Goal: Task Accomplishment & Management: Use online tool/utility

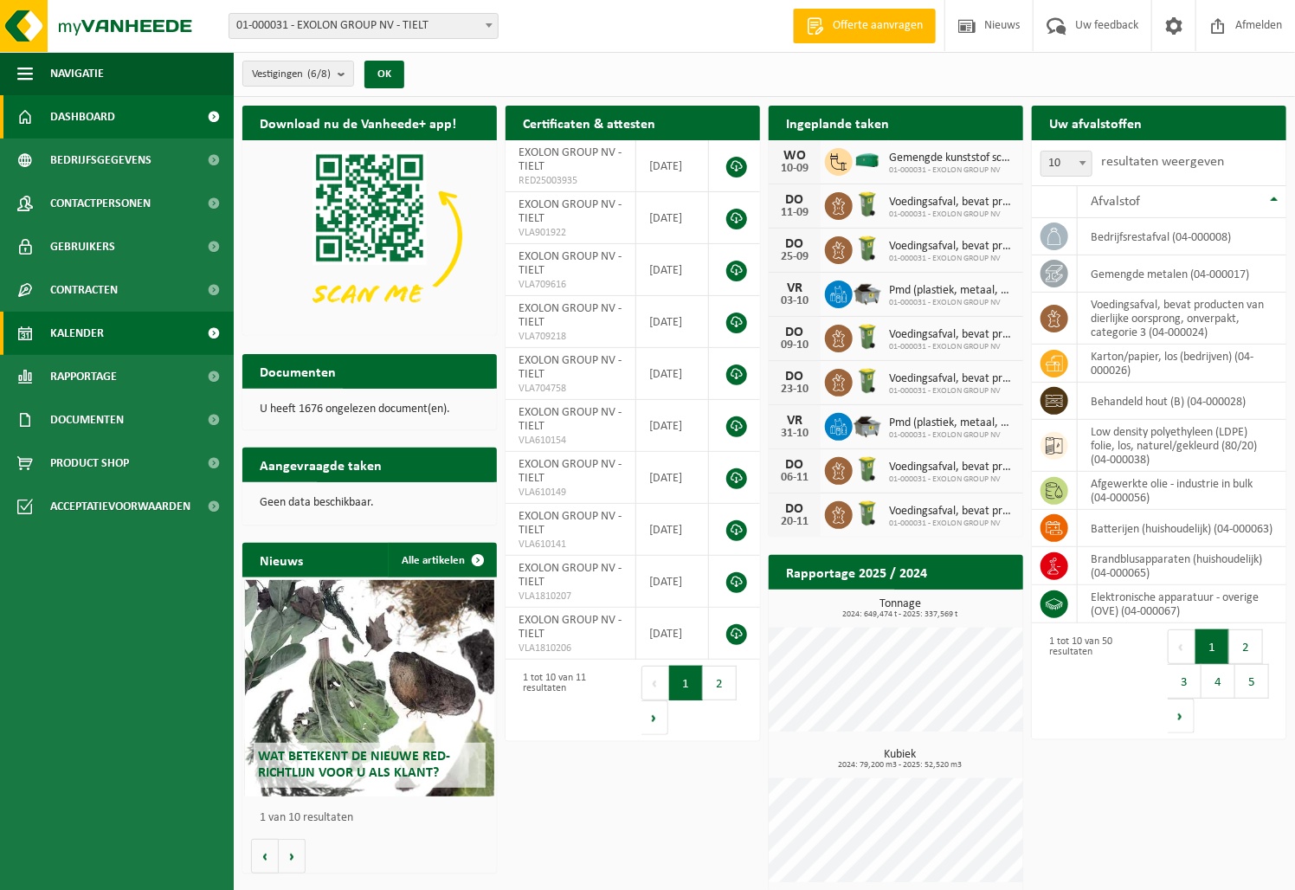
click at [86, 320] on span "Kalender" at bounding box center [77, 333] width 54 height 43
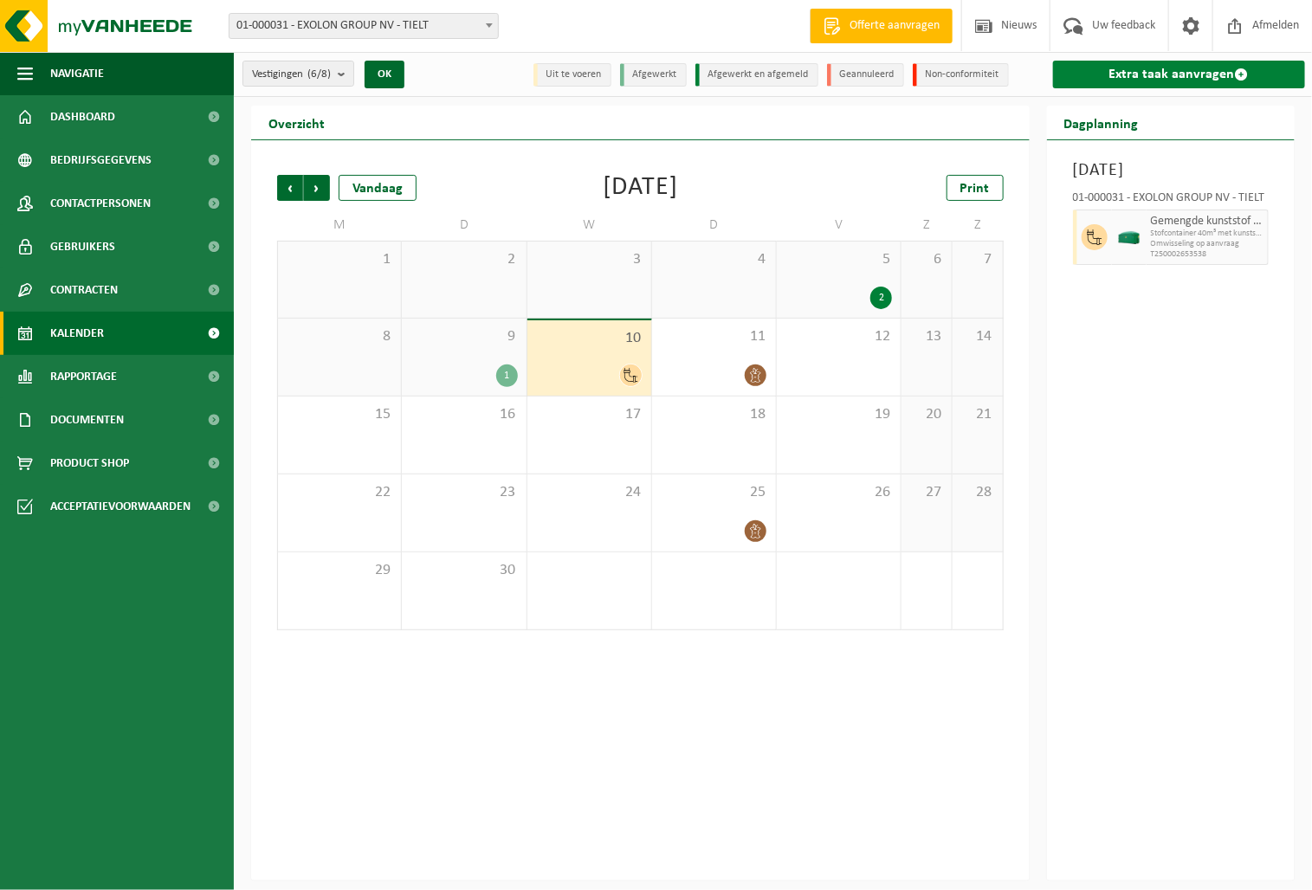
click at [1227, 73] on link "Extra taak aanvragen" at bounding box center [1179, 75] width 252 height 28
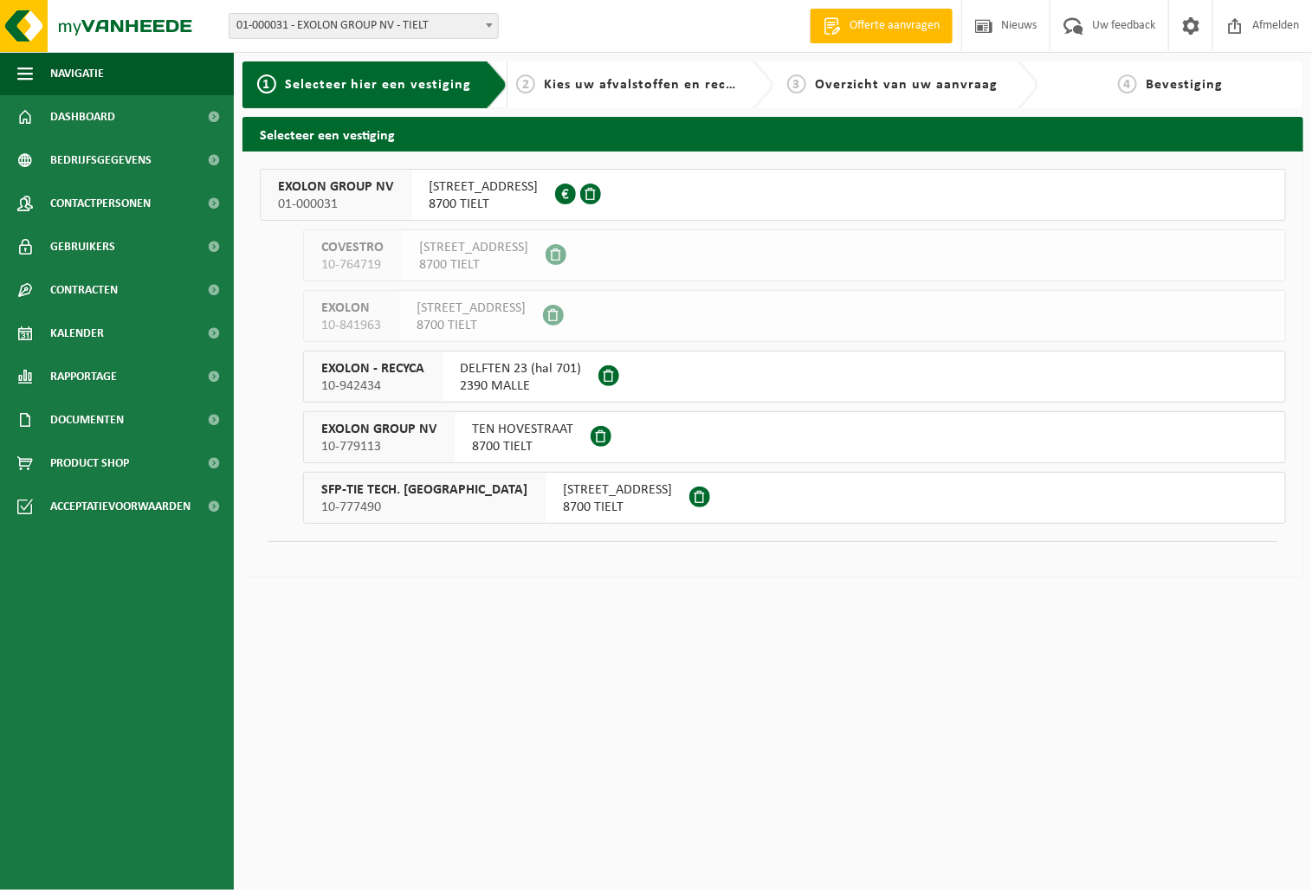
click at [370, 192] on span "EXOLON GROUP NV" at bounding box center [335, 186] width 115 height 17
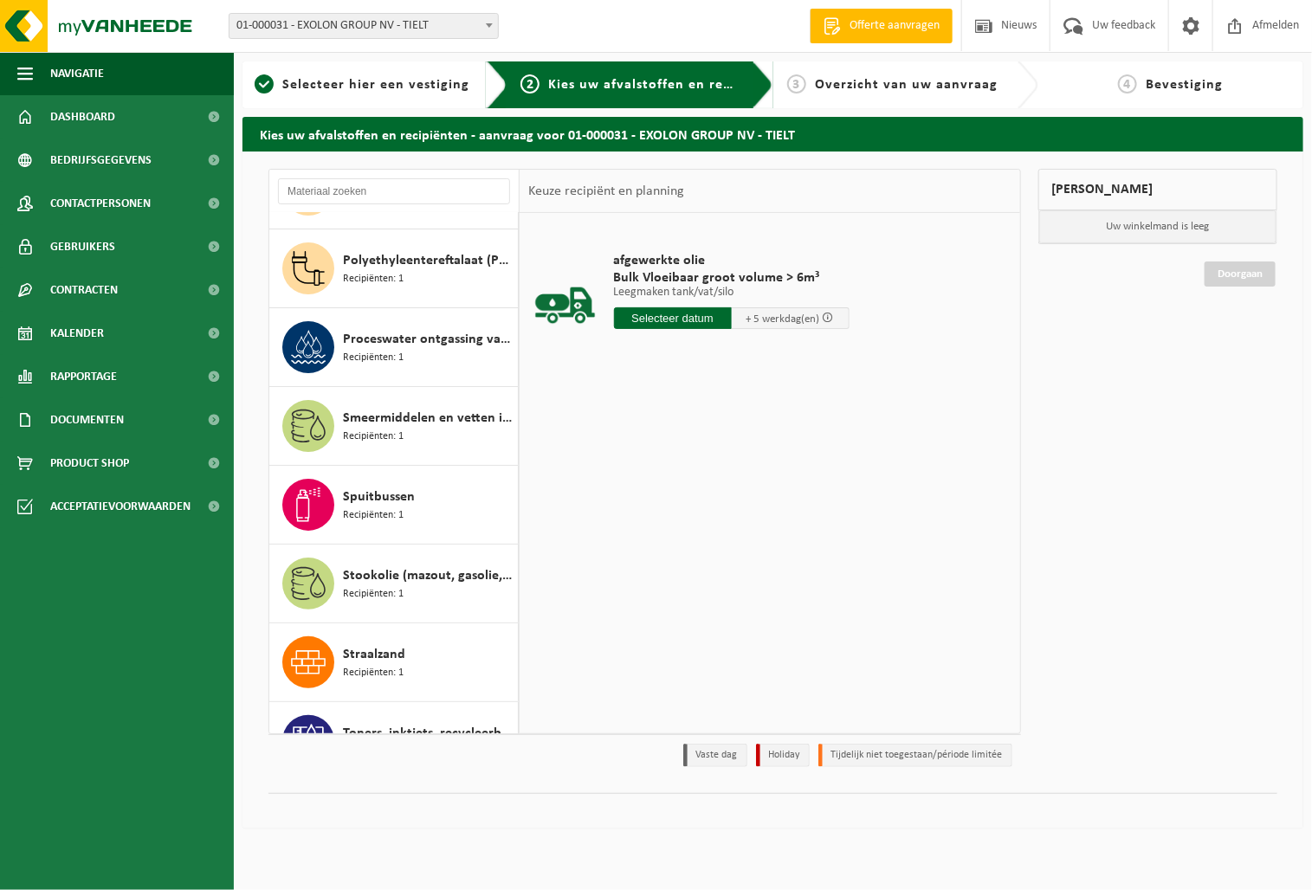
scroll to position [3267, 0]
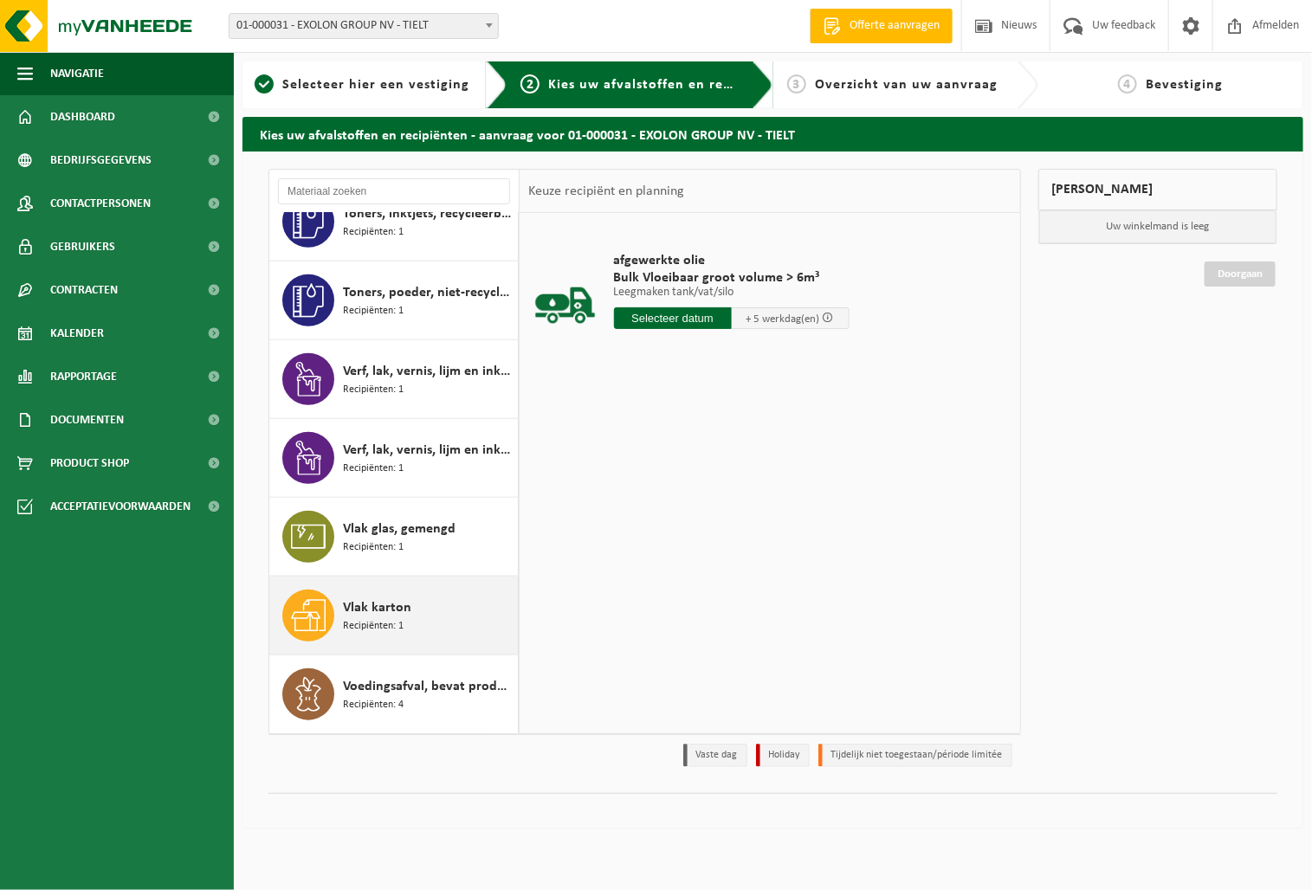
click at [346, 616] on span "Vlak karton" at bounding box center [377, 608] width 68 height 21
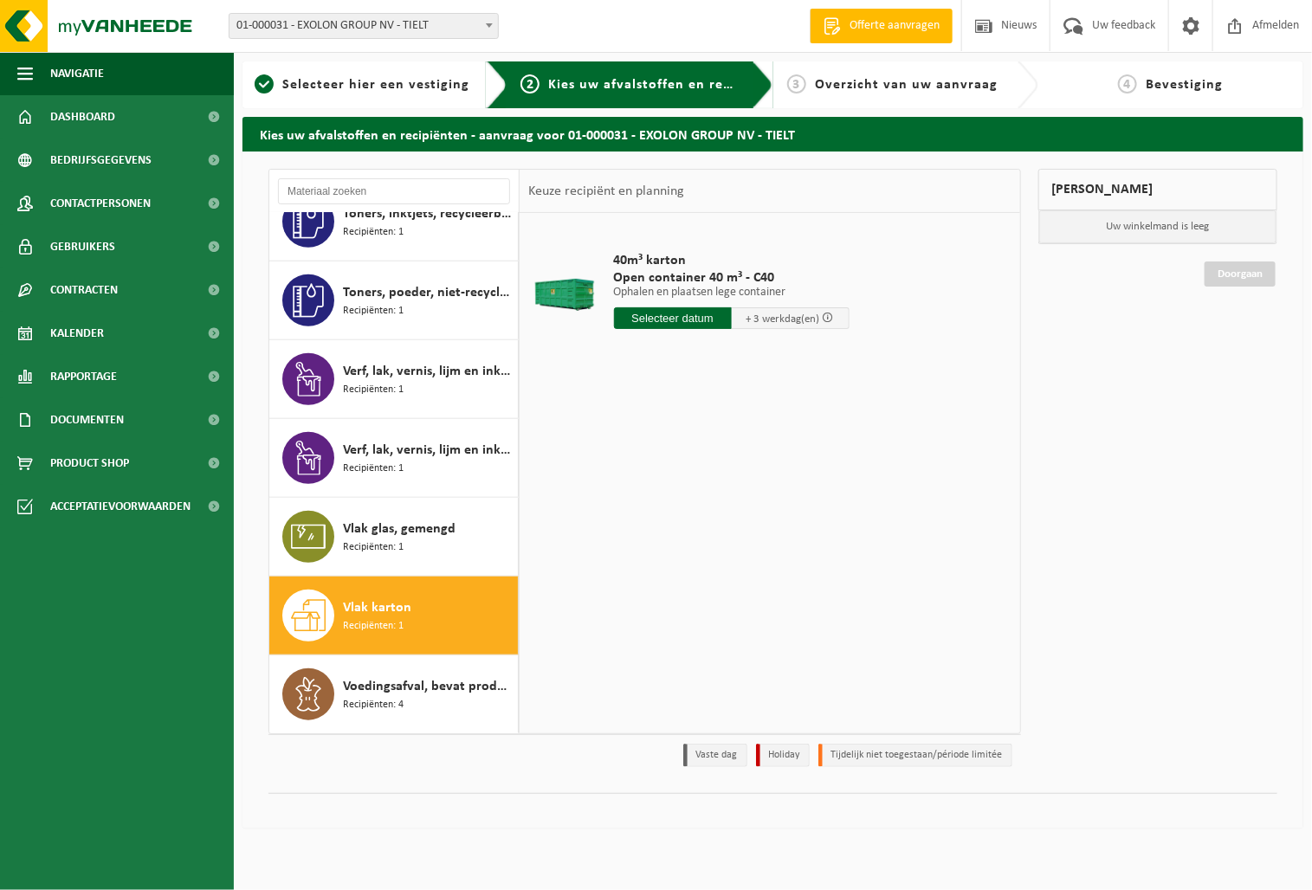
click at [676, 320] on input "text" at bounding box center [673, 318] width 118 height 22
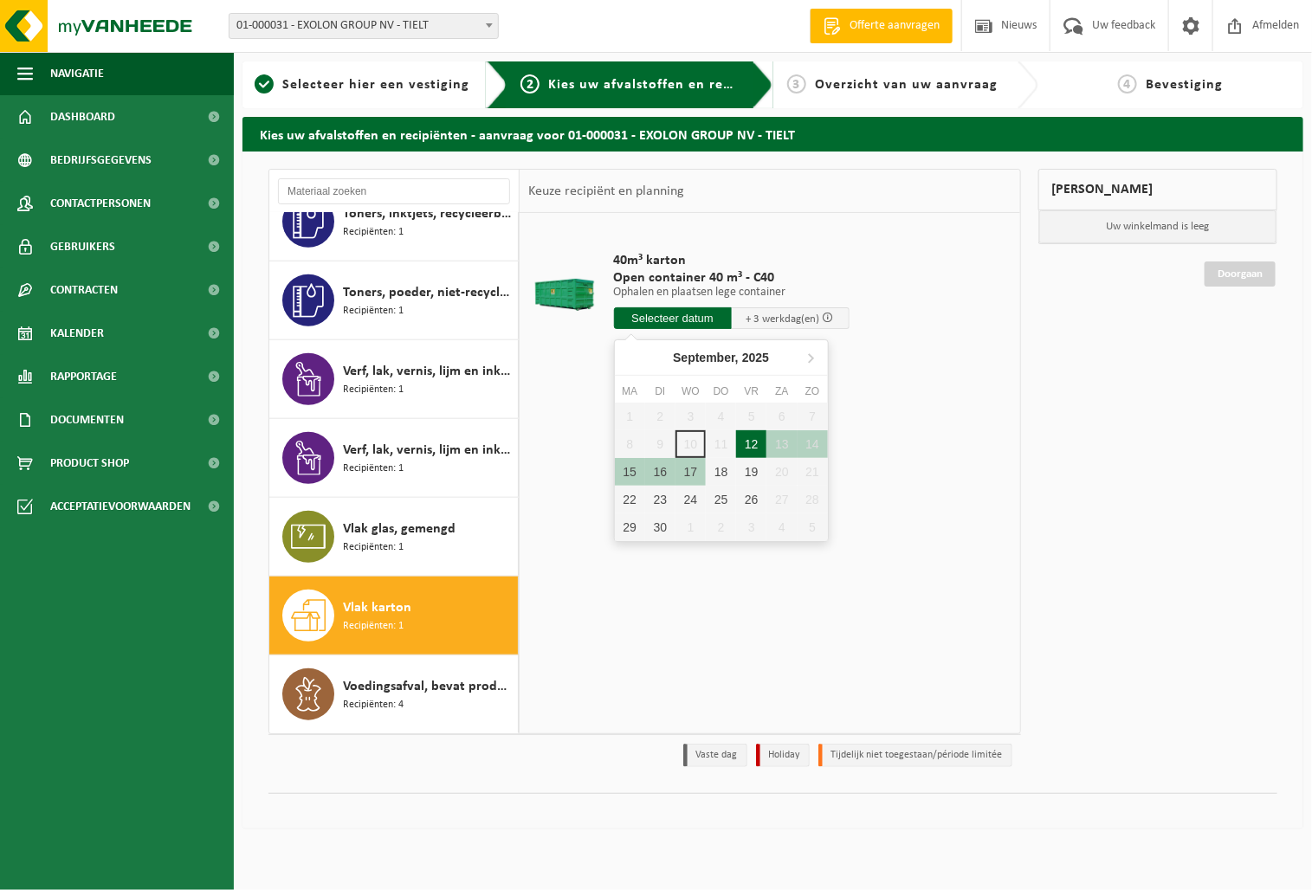
click at [759, 441] on div "12" at bounding box center [751, 444] width 30 height 28
type input "Van 2025-09-12"
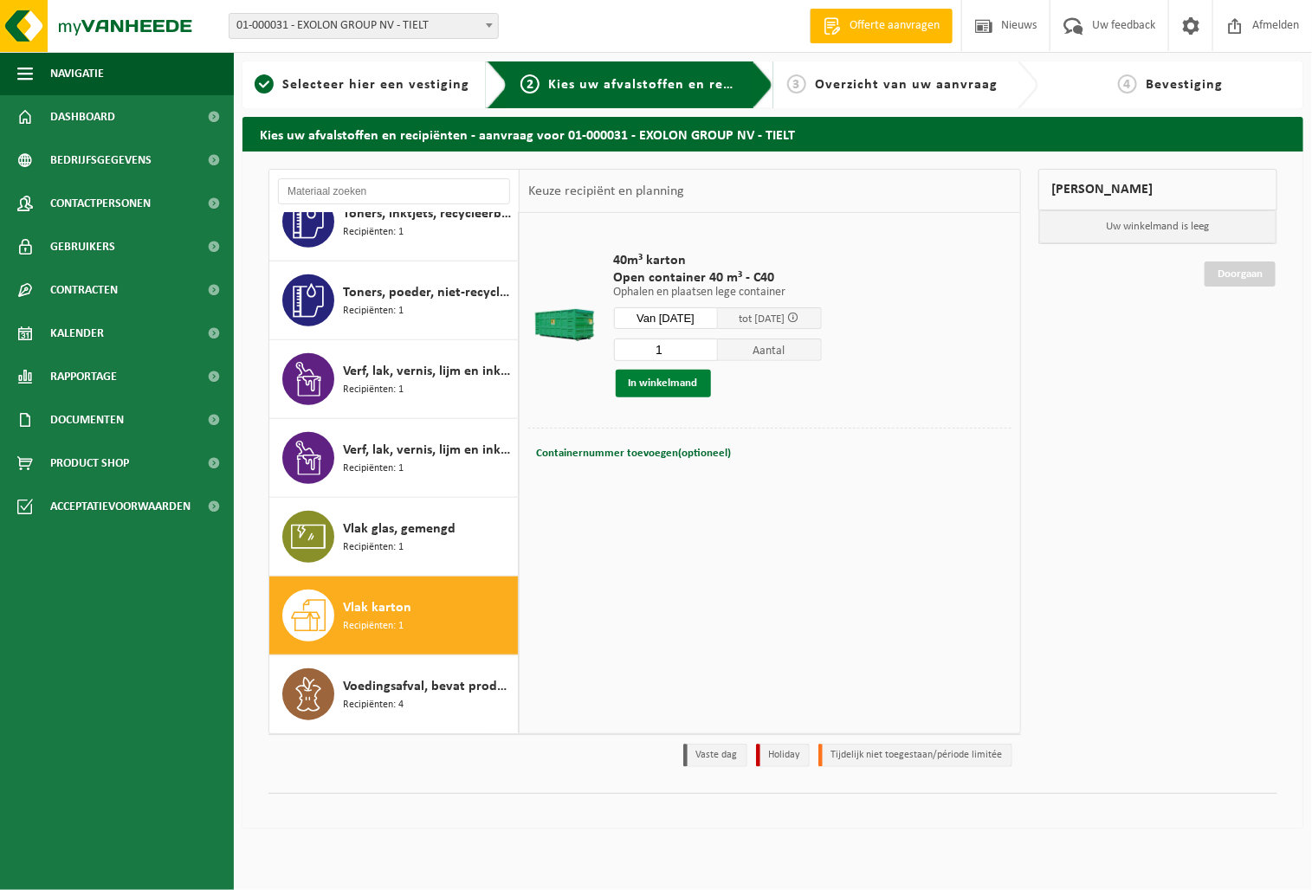
click at [680, 377] on button "In winkelmand" at bounding box center [663, 384] width 95 height 28
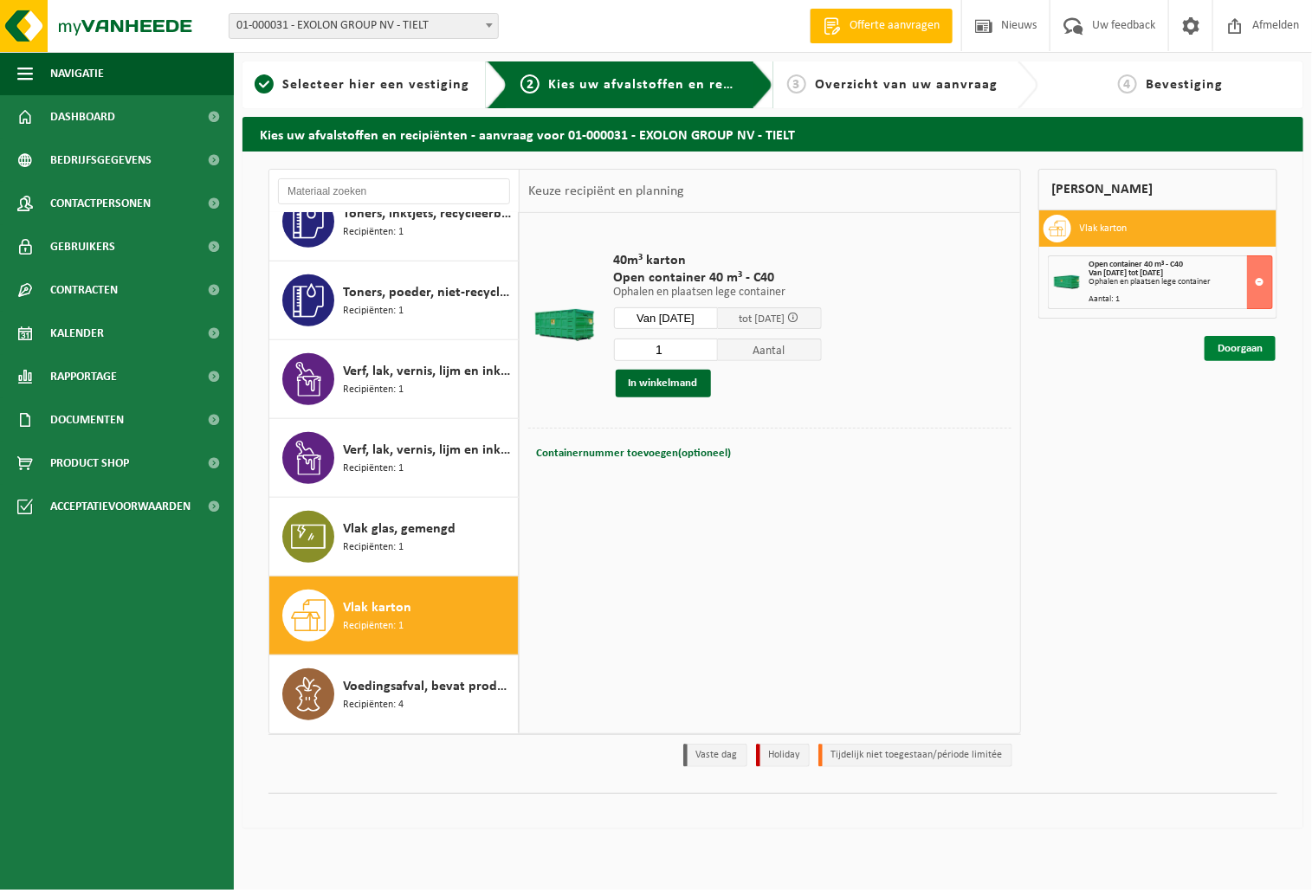
click at [1223, 340] on link "Doorgaan" at bounding box center [1240, 348] width 71 height 25
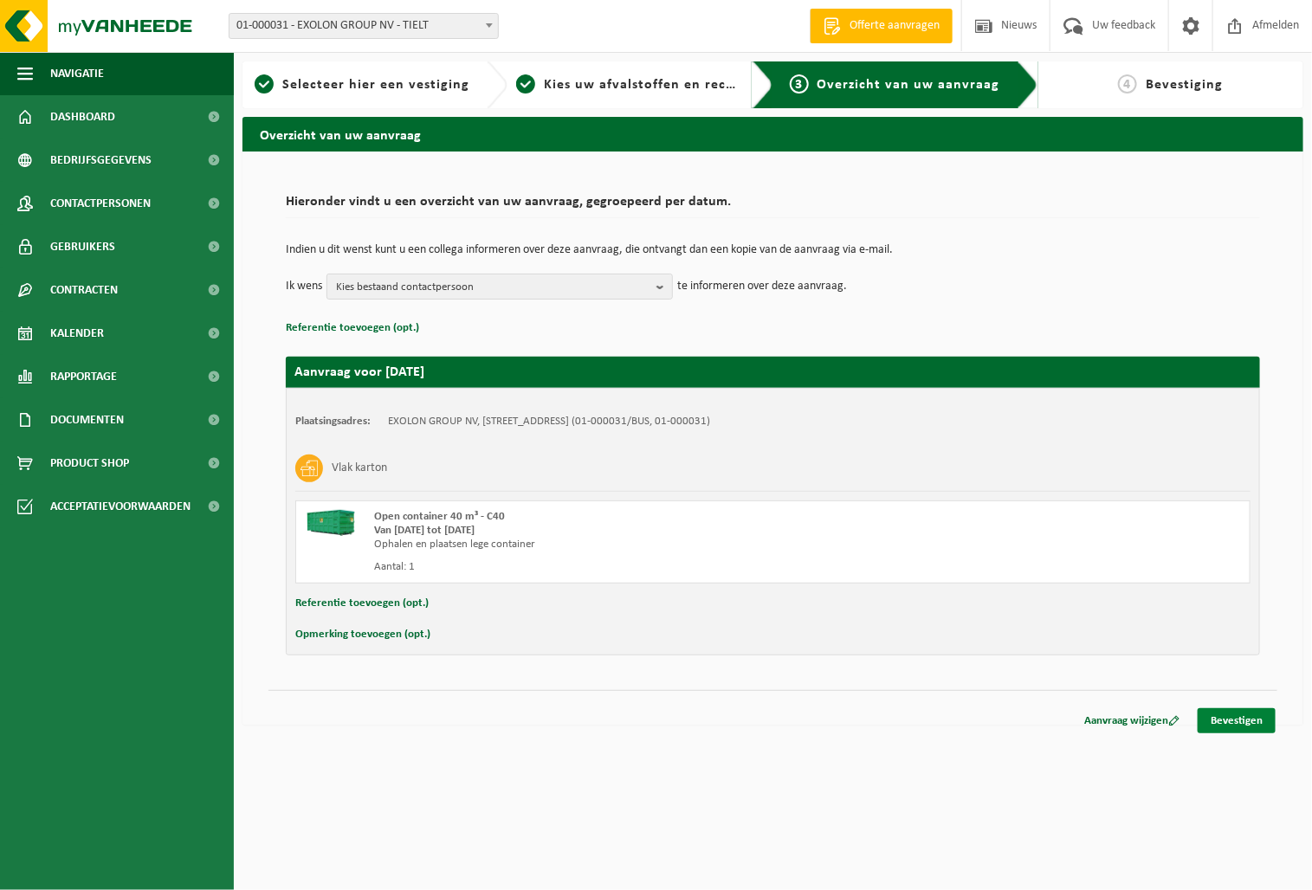
click at [1226, 722] on link "Bevestigen" at bounding box center [1237, 720] width 78 height 25
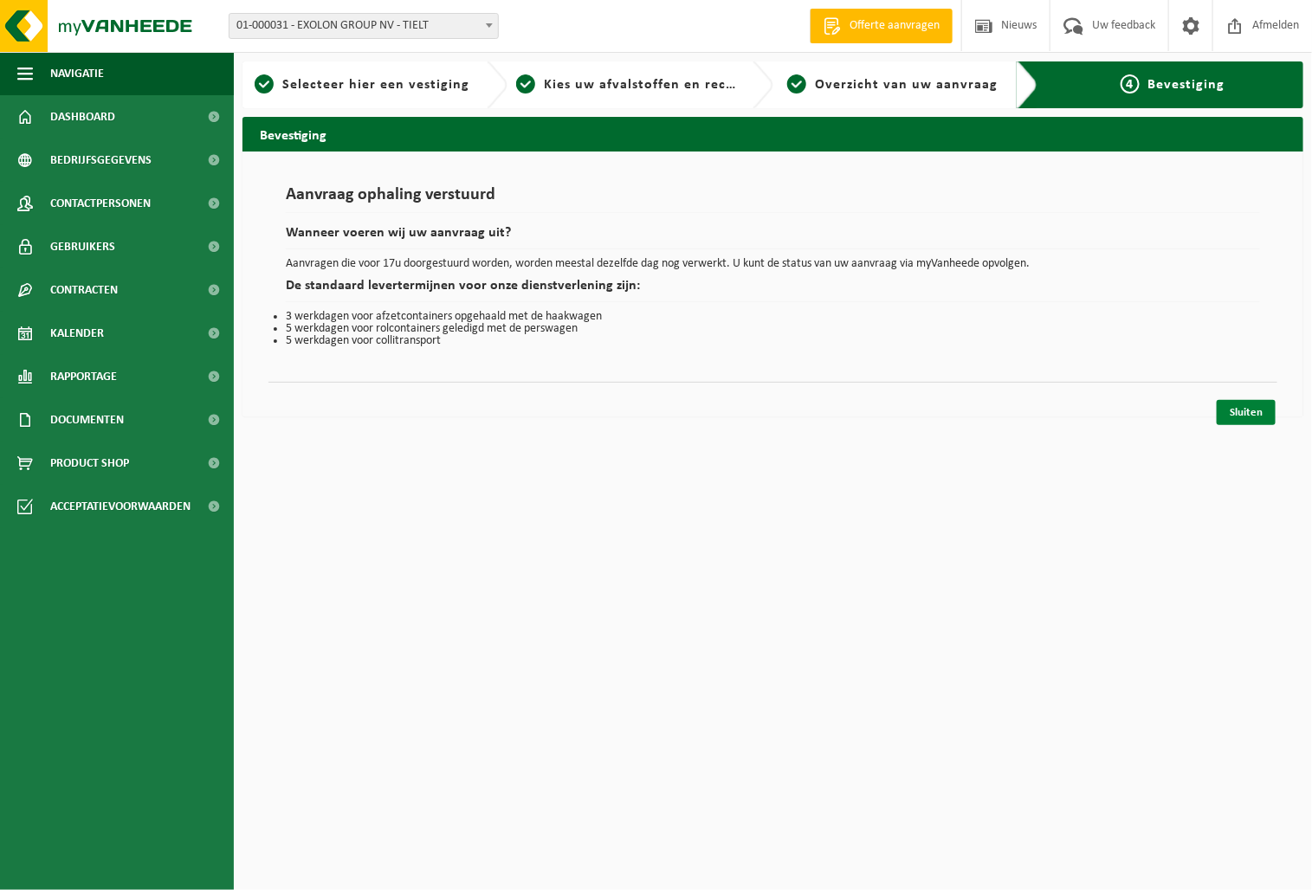
click at [1251, 408] on link "Sluiten" at bounding box center [1246, 412] width 59 height 25
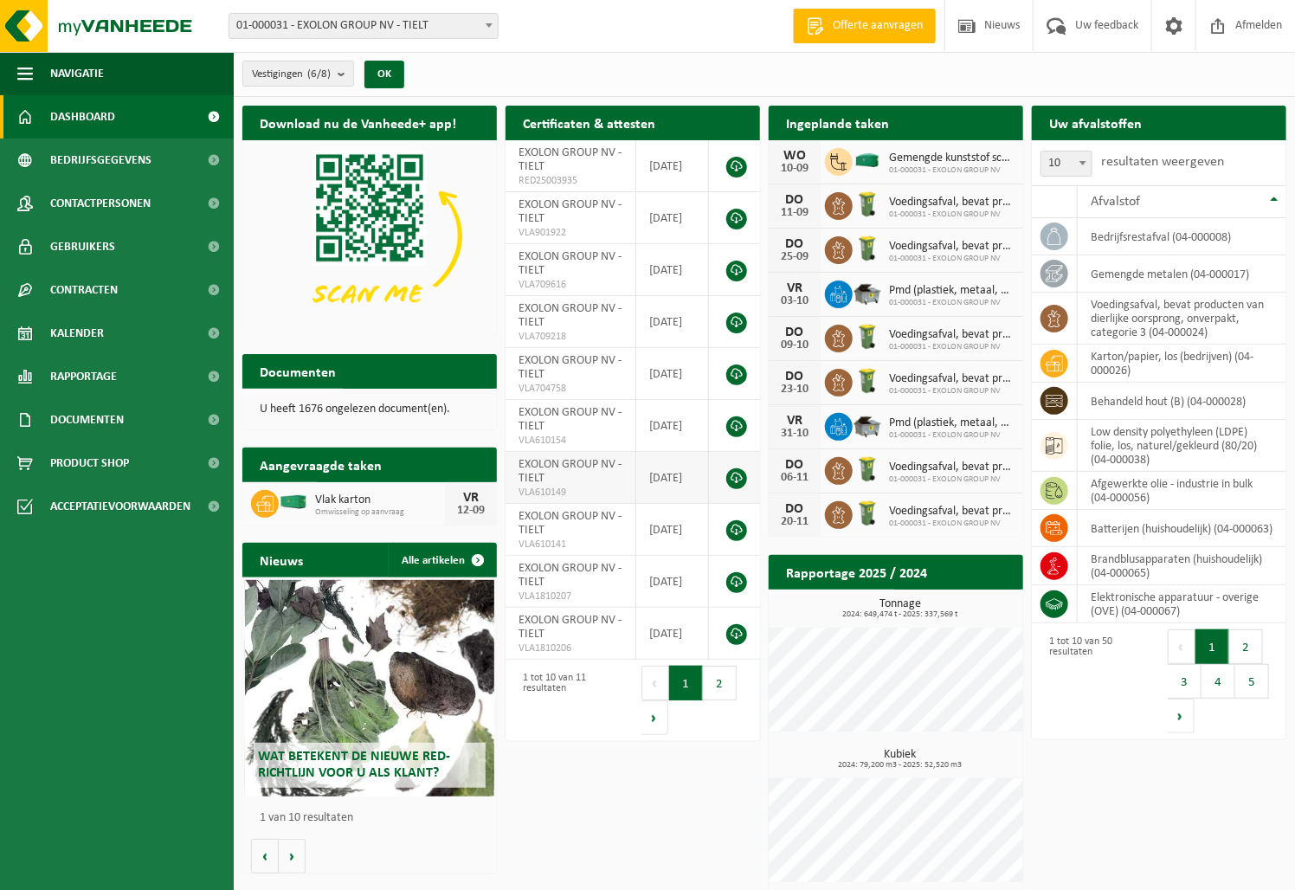
scroll to position [9, 0]
